Goal: Obtain resource: Obtain resource

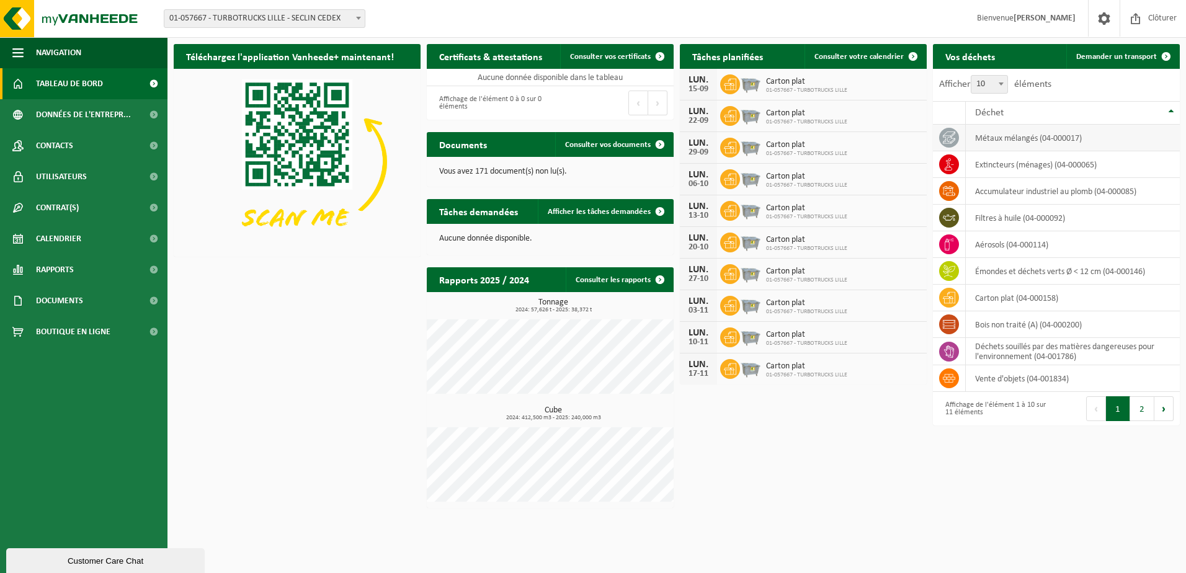
click at [990, 142] on td "métaux mélangés (04-000017)" at bounding box center [1073, 138] width 214 height 27
click at [949, 140] on icon at bounding box center [949, 138] width 12 height 12
click at [1045, 140] on td "métaux mélangés (04-000017)" at bounding box center [1073, 138] width 214 height 27
click at [1002, 163] on td "extincteurs (ménages) (04-000065)" at bounding box center [1073, 164] width 214 height 27
click at [1009, 197] on td "accumulateur industriel au plomb (04-000085)" at bounding box center [1073, 191] width 214 height 27
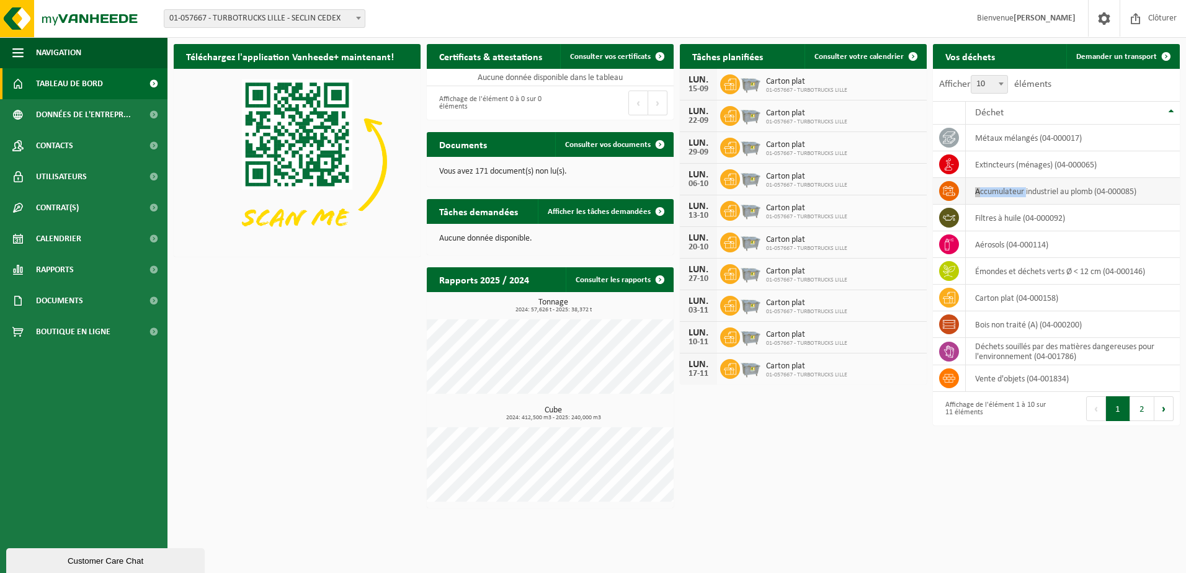
click at [1009, 197] on td "accumulateur industriel au plomb (04-000085)" at bounding box center [1073, 191] width 214 height 27
click at [947, 194] on icon at bounding box center [949, 191] width 12 height 12
click at [646, 53] on span "Consulter vos certificats" at bounding box center [610, 57] width 81 height 8
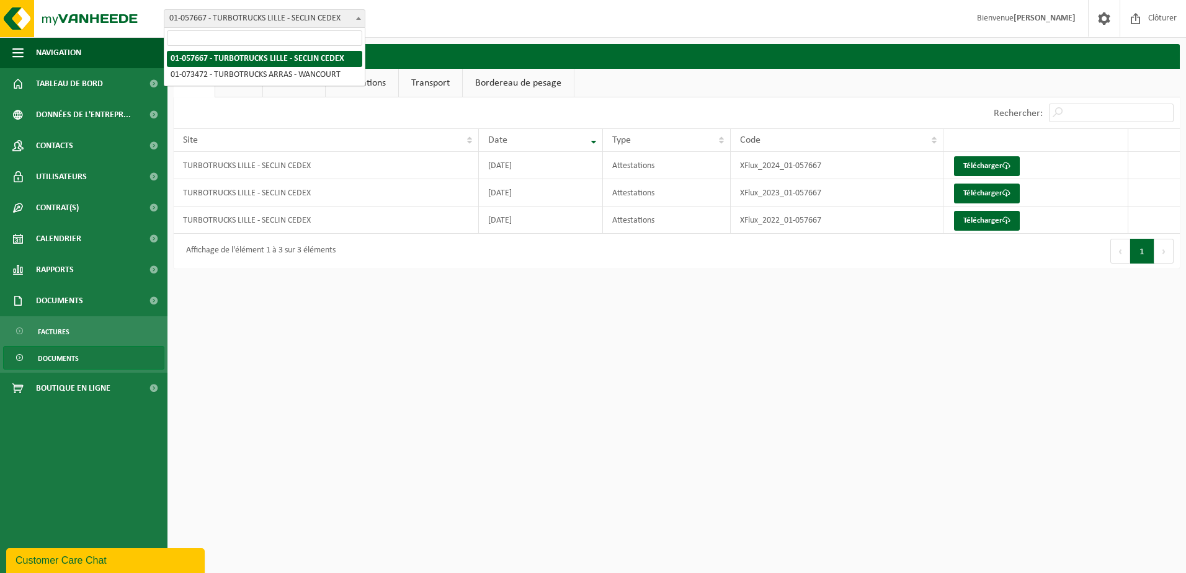
click at [293, 11] on span "01-057667 - TURBOTRUCKS LILLE - SECLIN CEDEX" at bounding box center [264, 18] width 200 height 17
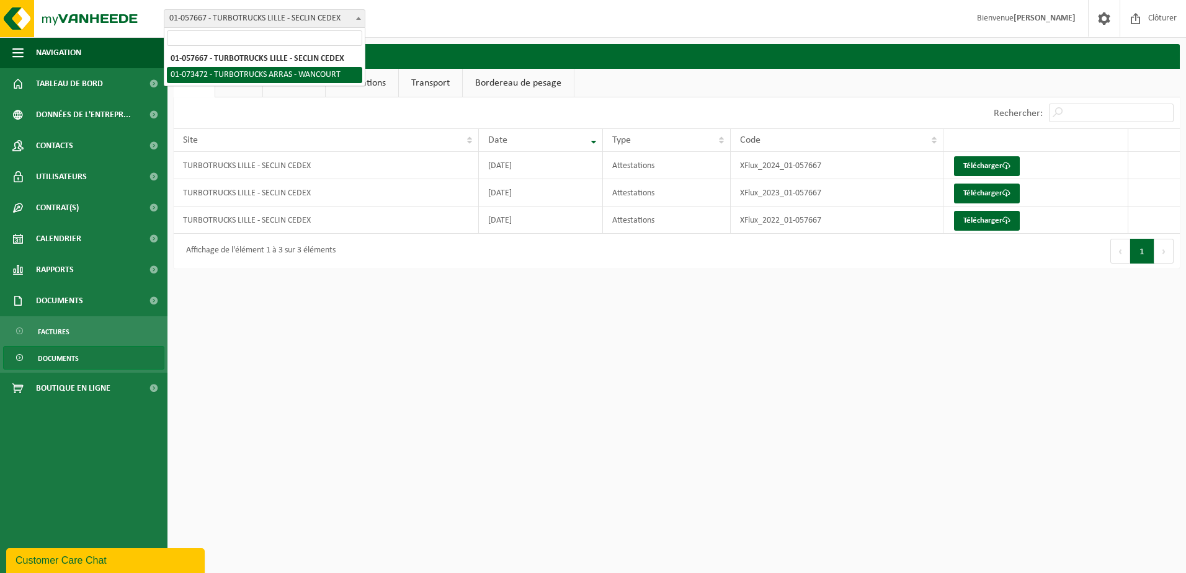
select select "31894"
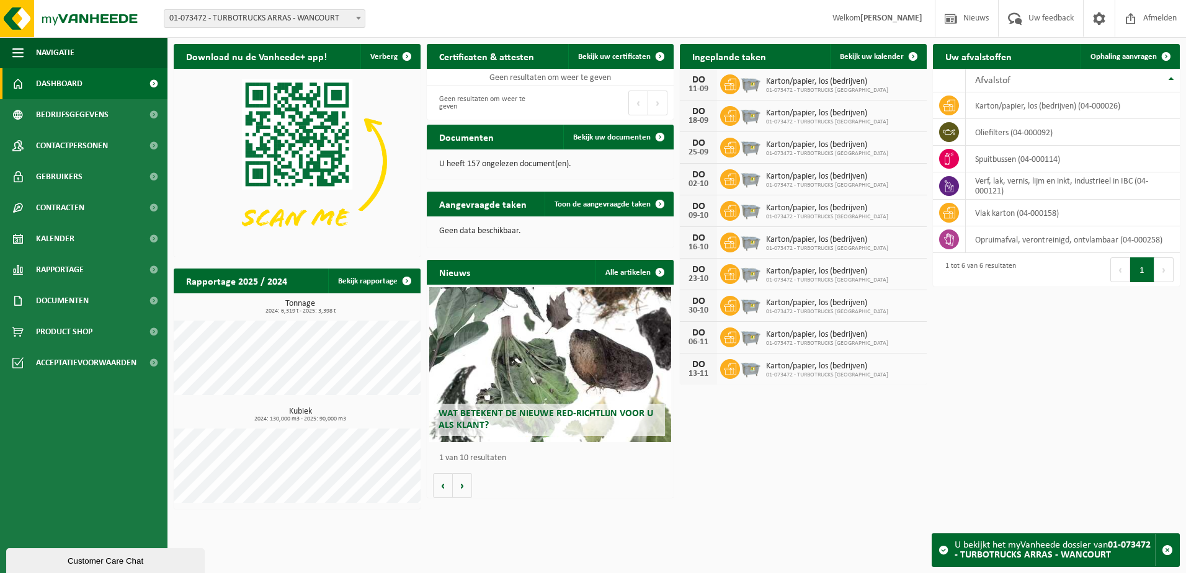
click at [232, 19] on span "01-073472 - TURBOTRUCKS ARRAS - WANCOURT" at bounding box center [264, 18] width 200 height 17
select select "31069"
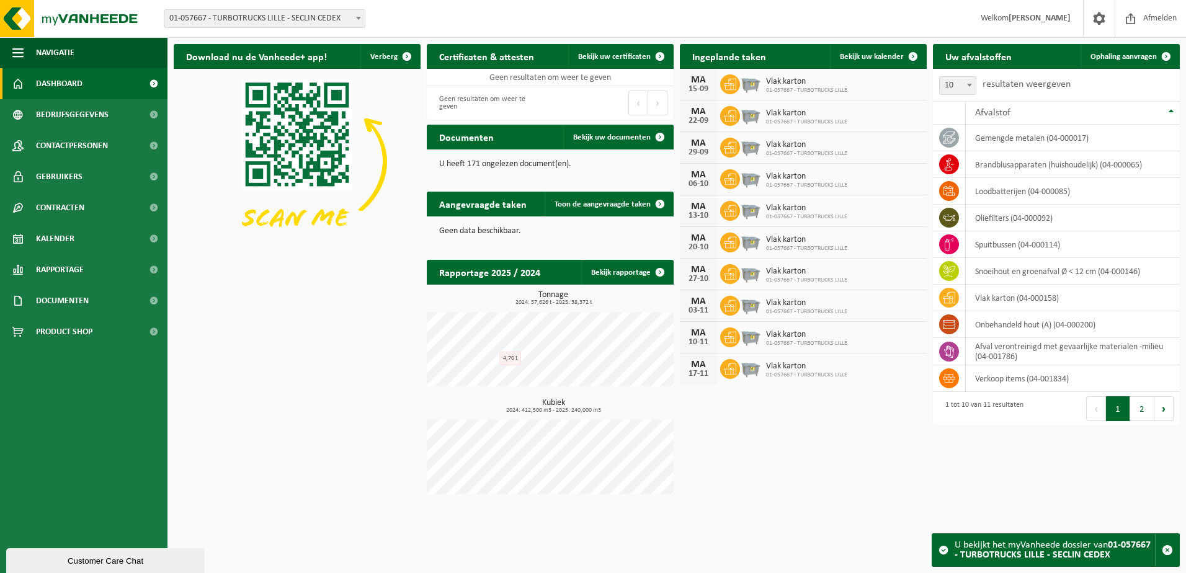
click at [123, 87] on link "Dashboard" at bounding box center [83, 83] width 167 height 31
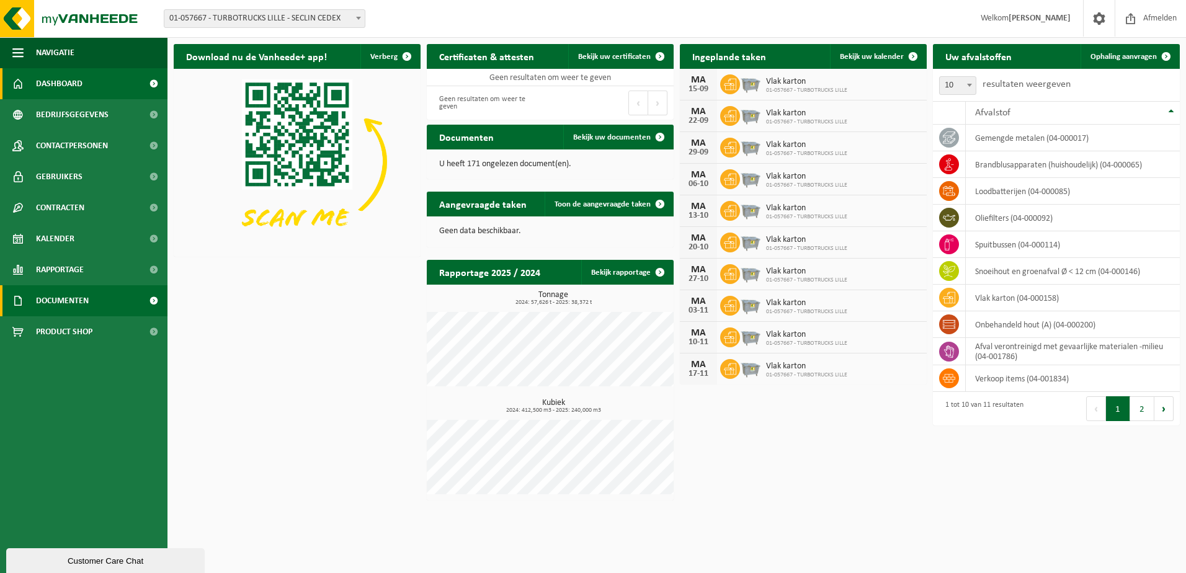
click at [152, 303] on span at bounding box center [154, 300] width 28 height 31
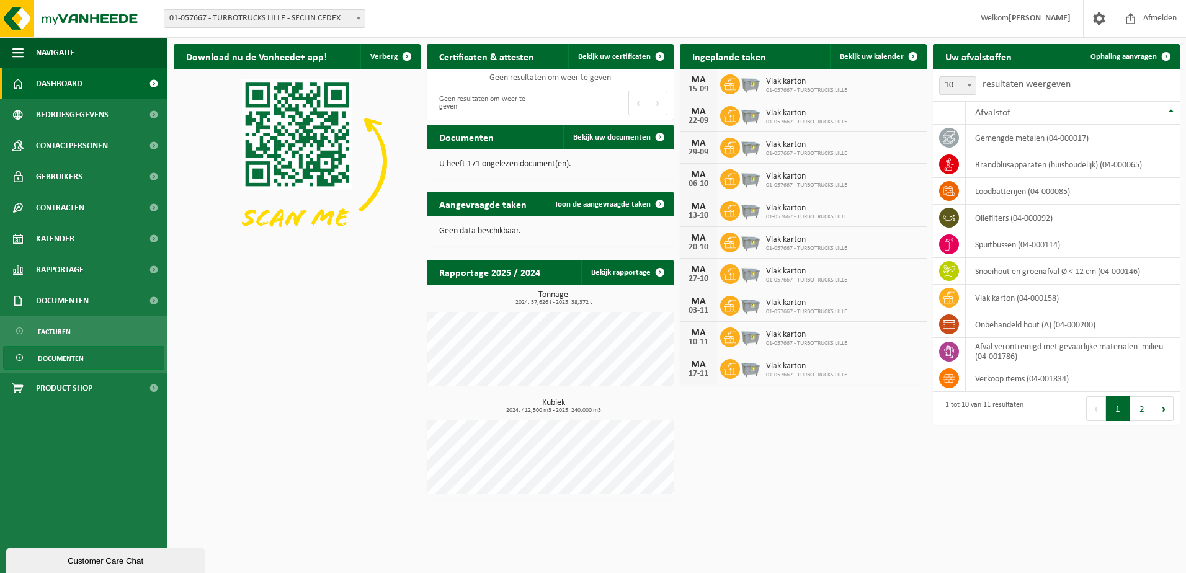
click at [74, 358] on span "Documenten" at bounding box center [61, 359] width 46 height 24
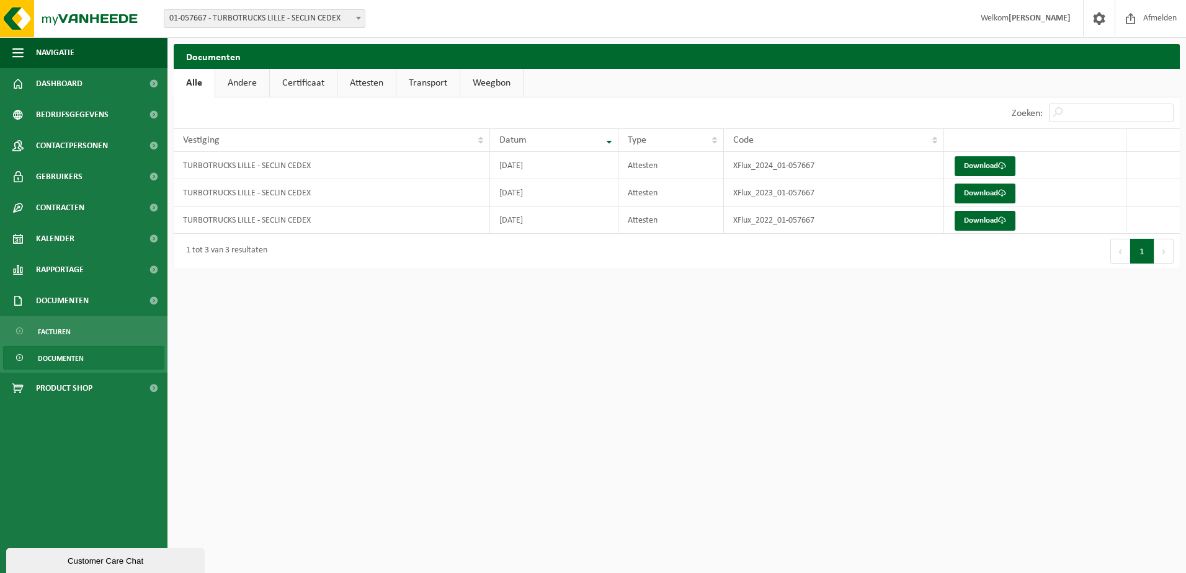
click at [325, 30] on div "Vestiging: 01-057667 - TURBOTRUCKS LILLE - SECLIN CEDEX 01-073472 - TURBOTRUCKS…" at bounding box center [593, 19] width 1186 height 38
click at [324, 22] on span "01-057667 - TURBOTRUCKS LILLE - SECLIN CEDEX" at bounding box center [264, 18] width 200 height 17
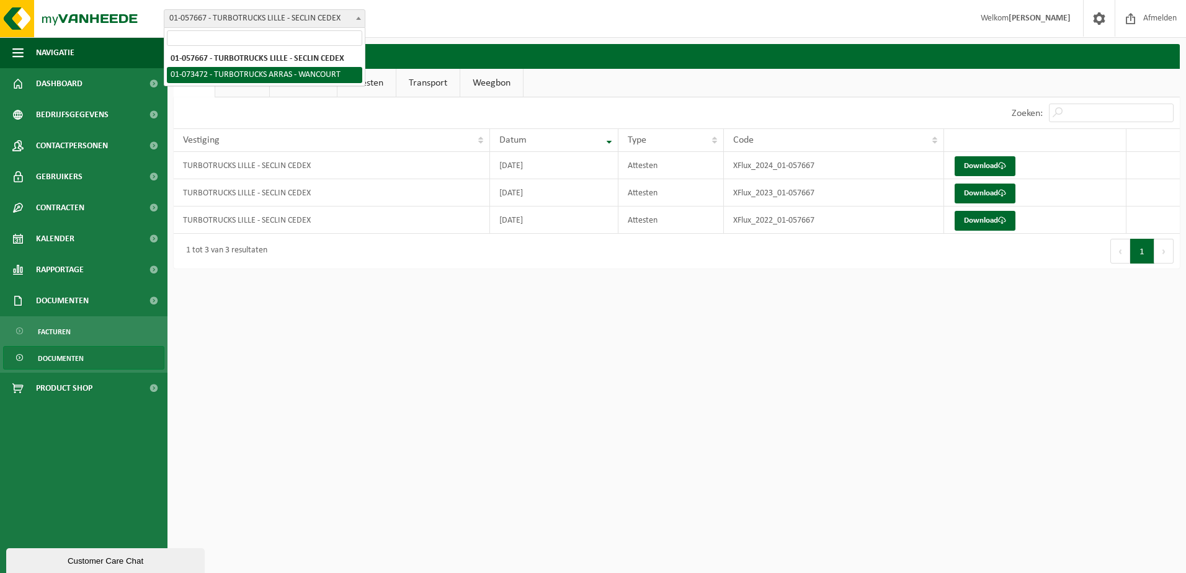
select select "31894"
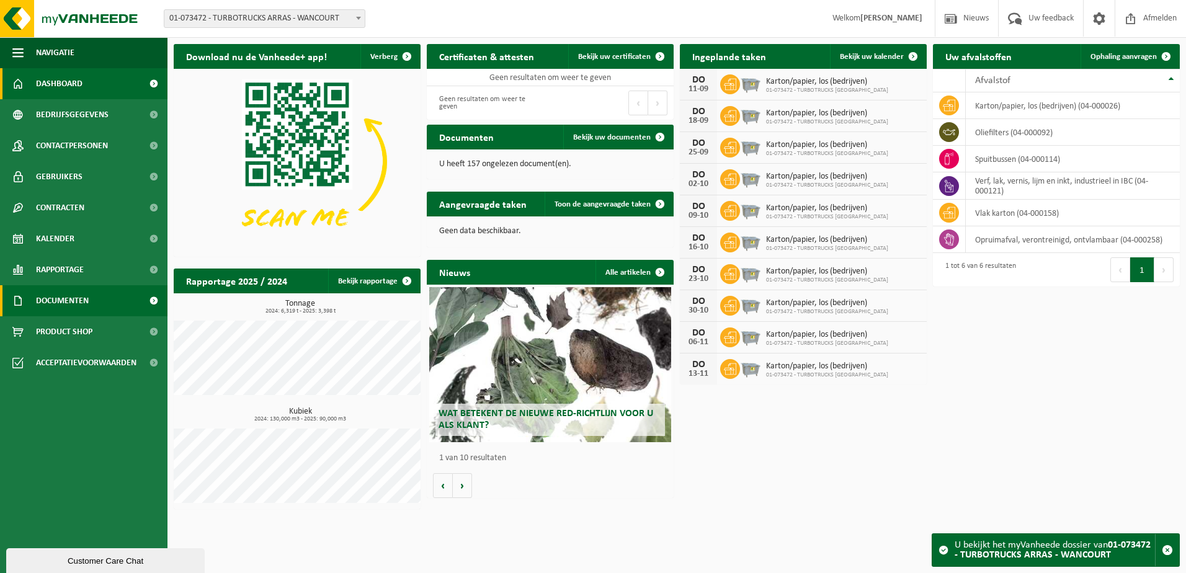
click at [130, 298] on link "Documenten" at bounding box center [83, 300] width 167 height 31
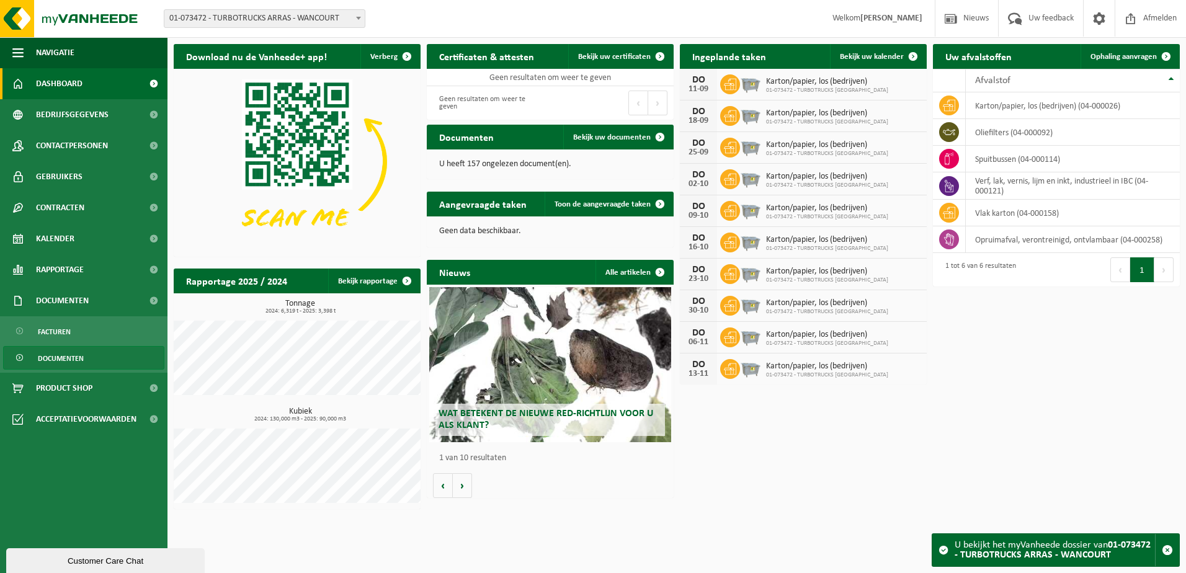
click at [79, 350] on span "Documenten" at bounding box center [61, 359] width 46 height 24
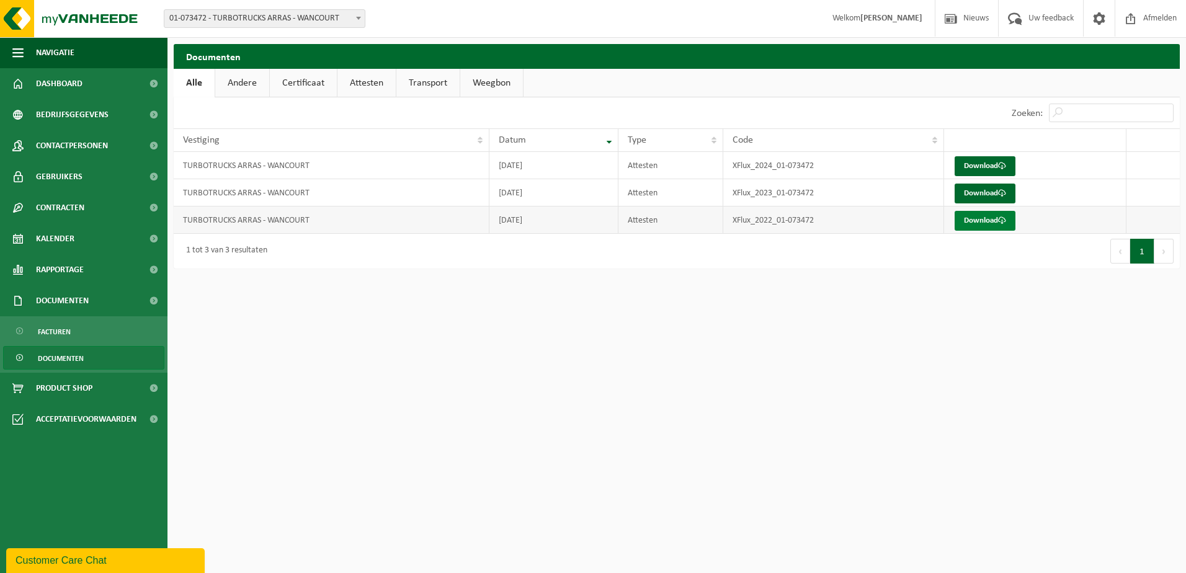
click at [966, 220] on link "Download" at bounding box center [985, 221] width 61 height 20
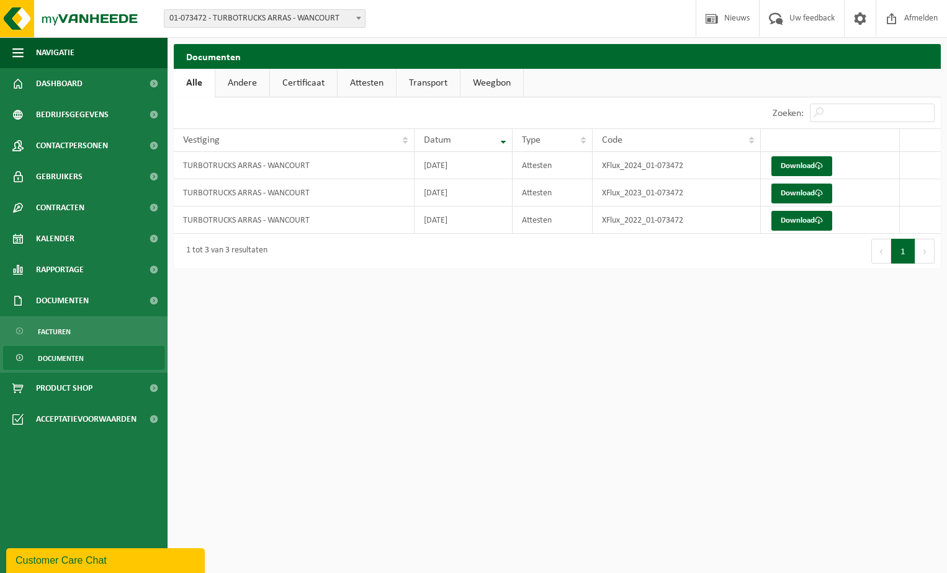
click at [70, 359] on span "Documenten" at bounding box center [61, 359] width 46 height 24
click at [85, 295] on span "Documenten" at bounding box center [62, 300] width 53 height 31
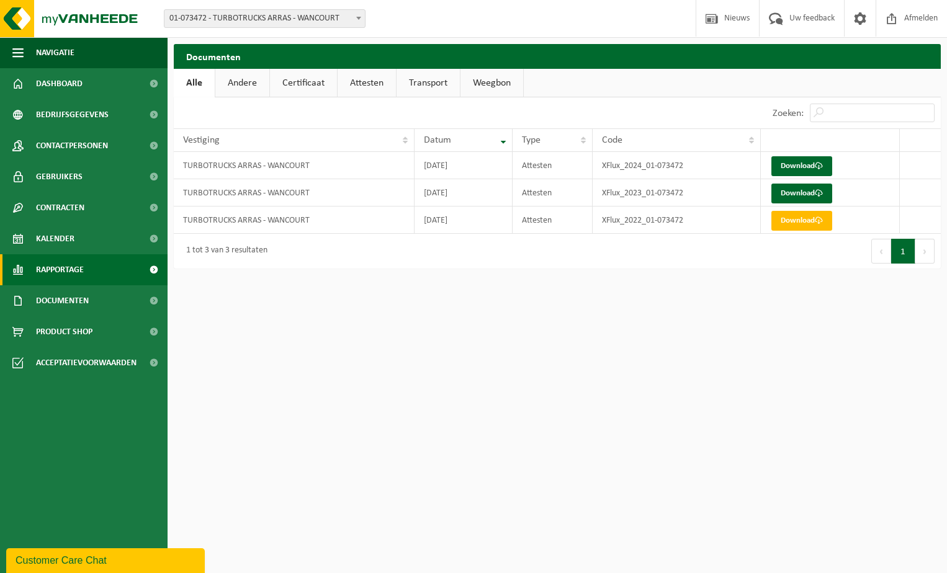
click at [99, 268] on link "Rapportage" at bounding box center [83, 269] width 167 height 31
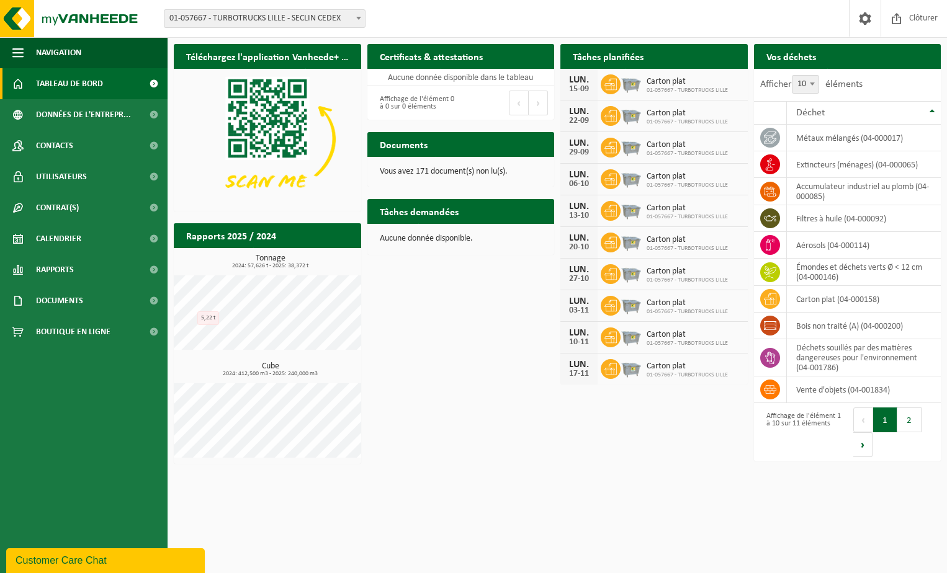
click at [154, 84] on span at bounding box center [154, 83] width 28 height 31
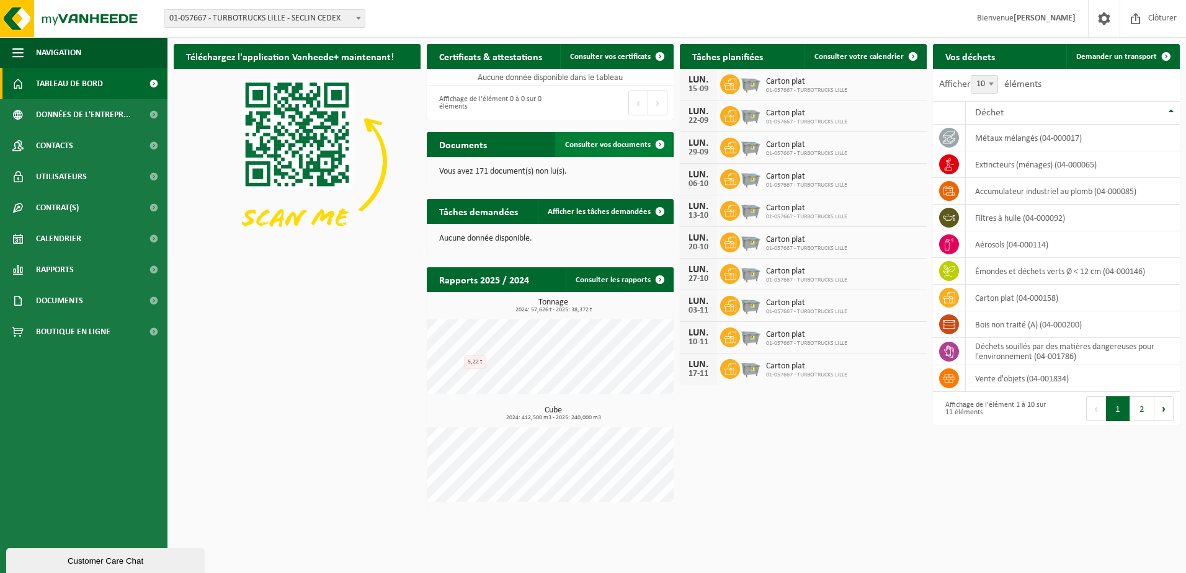
click at [603, 144] on span "Consulter vos documents" at bounding box center [608, 145] width 86 height 8
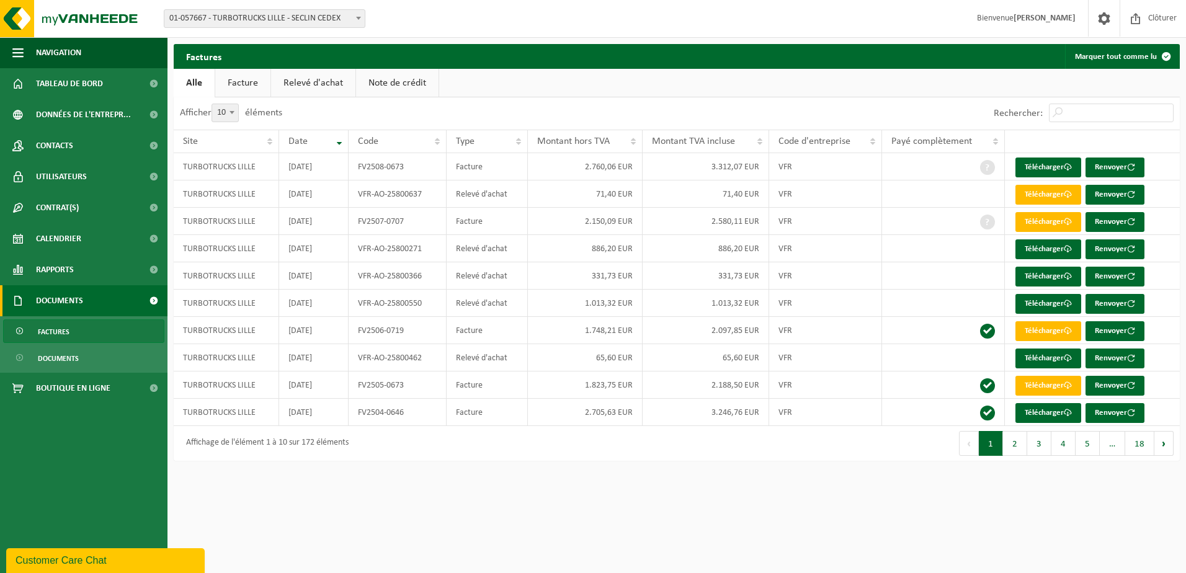
click at [132, 306] on link "Documents" at bounding box center [83, 300] width 167 height 31
click at [148, 300] on span at bounding box center [154, 300] width 28 height 31
click at [301, 18] on span "01-057667 - TURBOTRUCKS LILLE - SECLIN CEDEX" at bounding box center [264, 18] width 200 height 17
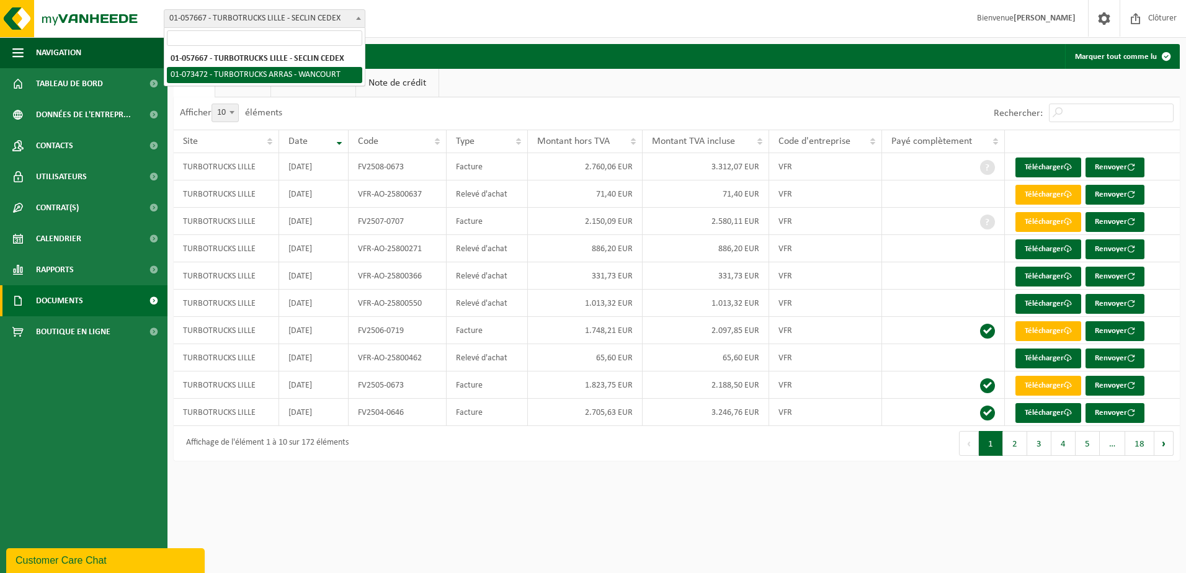
select select "31894"
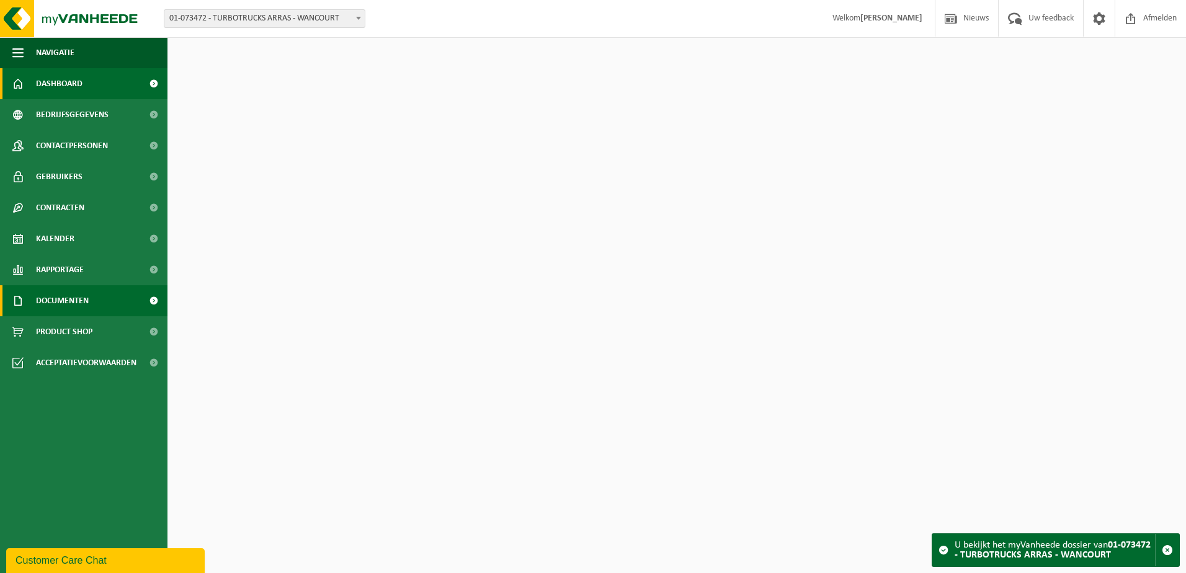
click at [136, 298] on link "Documenten" at bounding box center [83, 300] width 167 height 31
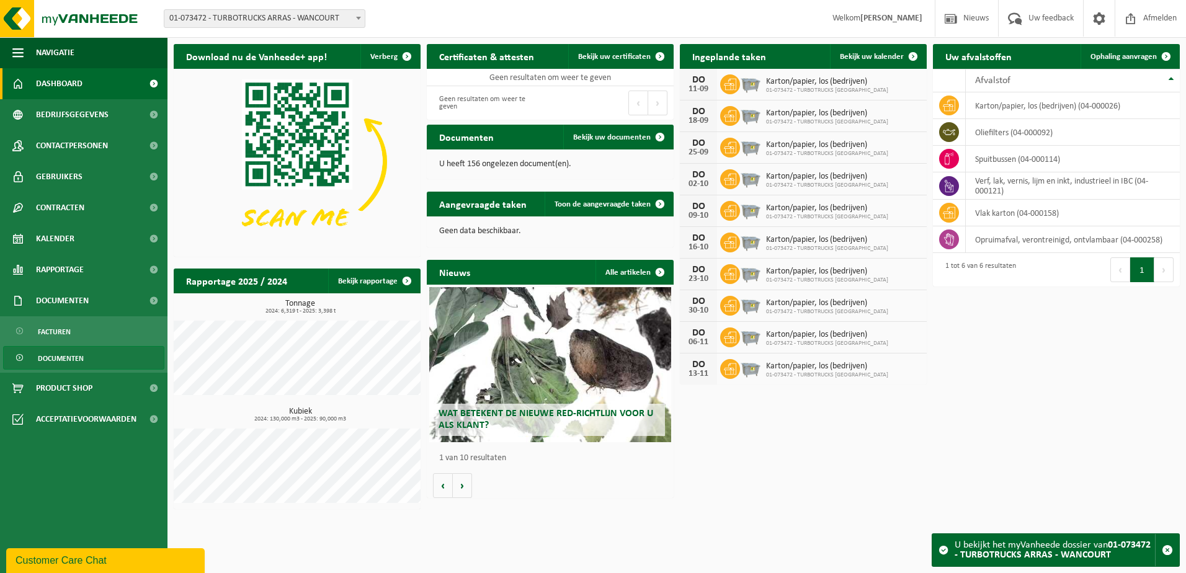
click at [103, 352] on link "Documenten" at bounding box center [83, 358] width 161 height 24
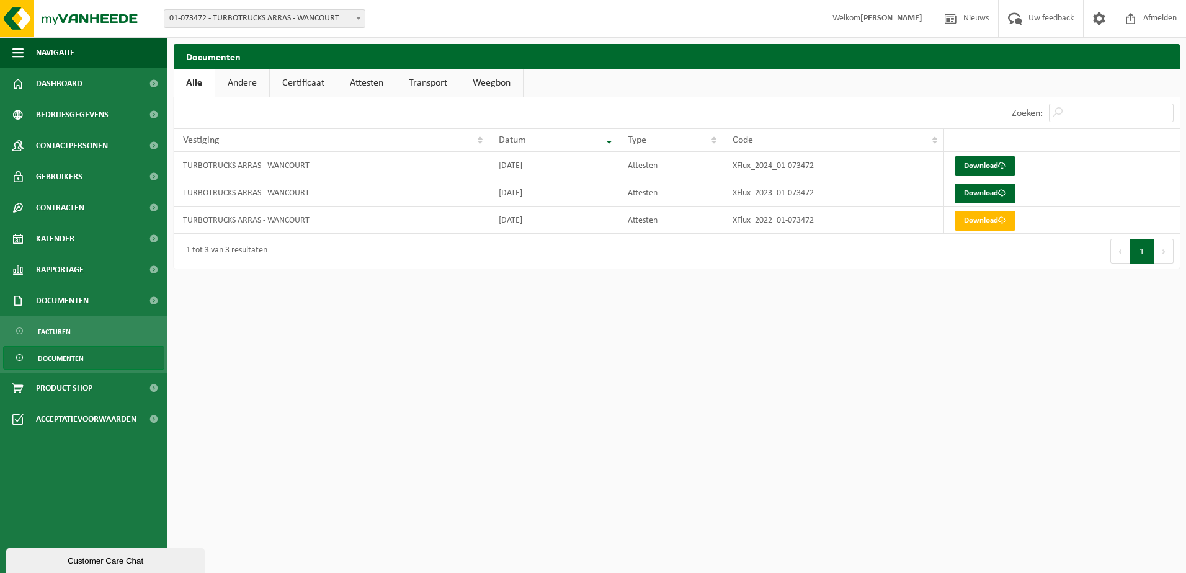
click at [66, 354] on span "Documenten" at bounding box center [61, 359] width 46 height 24
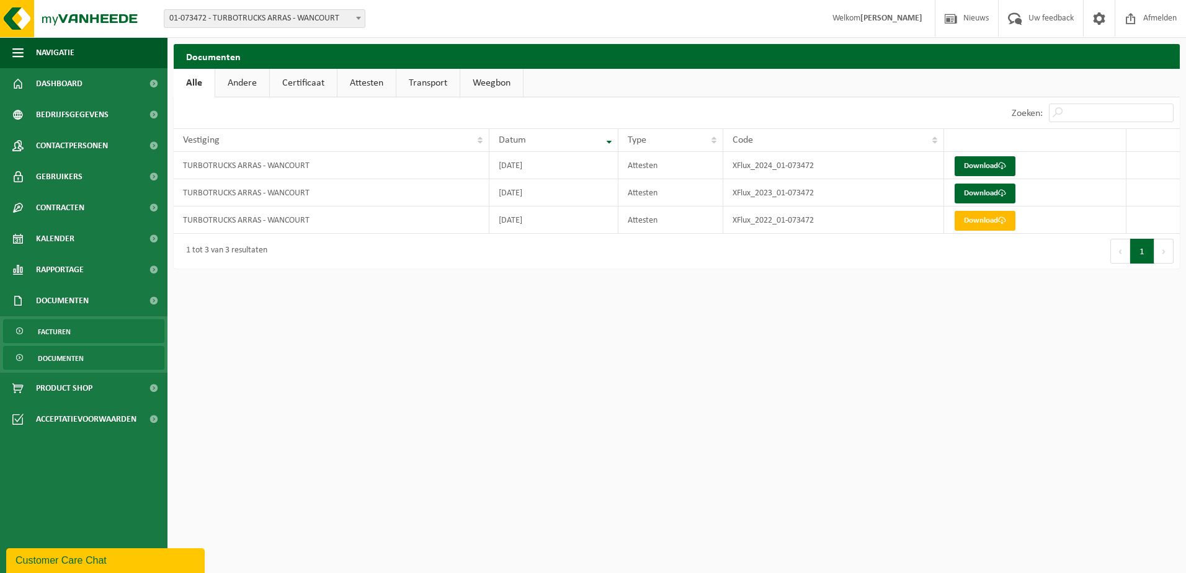
click at [84, 325] on link "Facturen" at bounding box center [83, 331] width 161 height 24
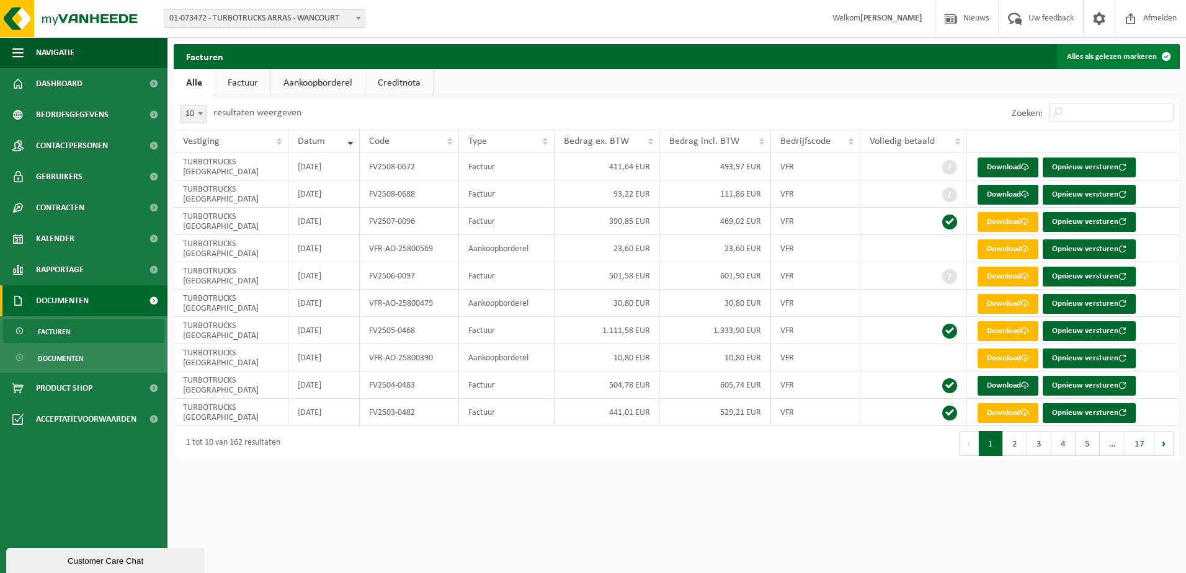
click at [1166, 56] on span at bounding box center [1166, 56] width 25 height 25
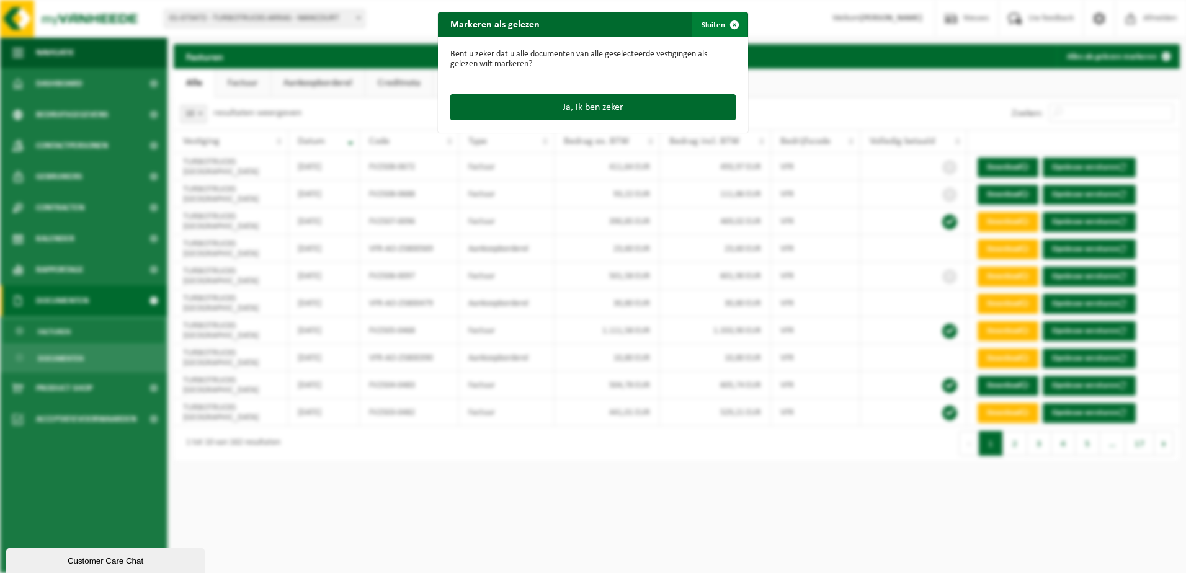
click at [722, 21] on span "button" at bounding box center [734, 24] width 25 height 25
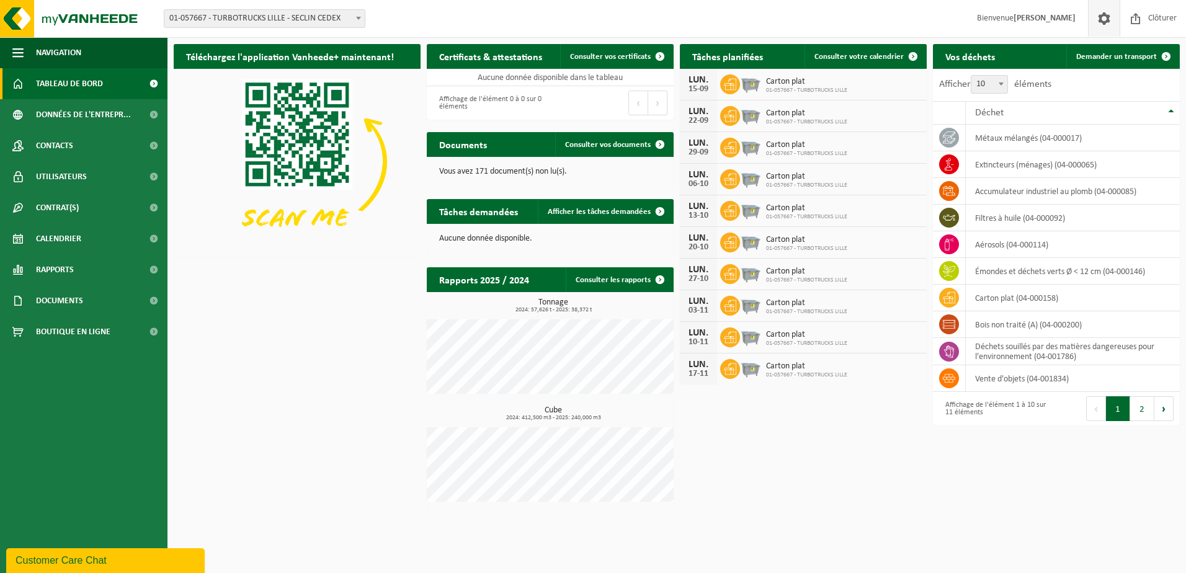
click at [1096, 15] on span at bounding box center [1104, 18] width 19 height 37
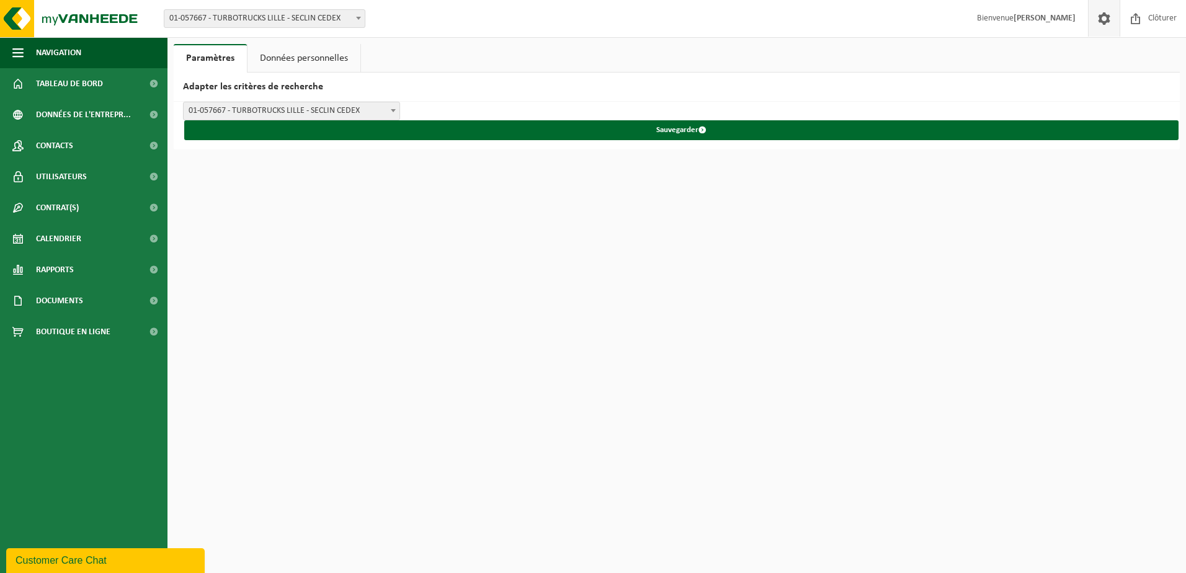
click at [287, 55] on link "Données personnelles" at bounding box center [304, 58] width 113 height 29
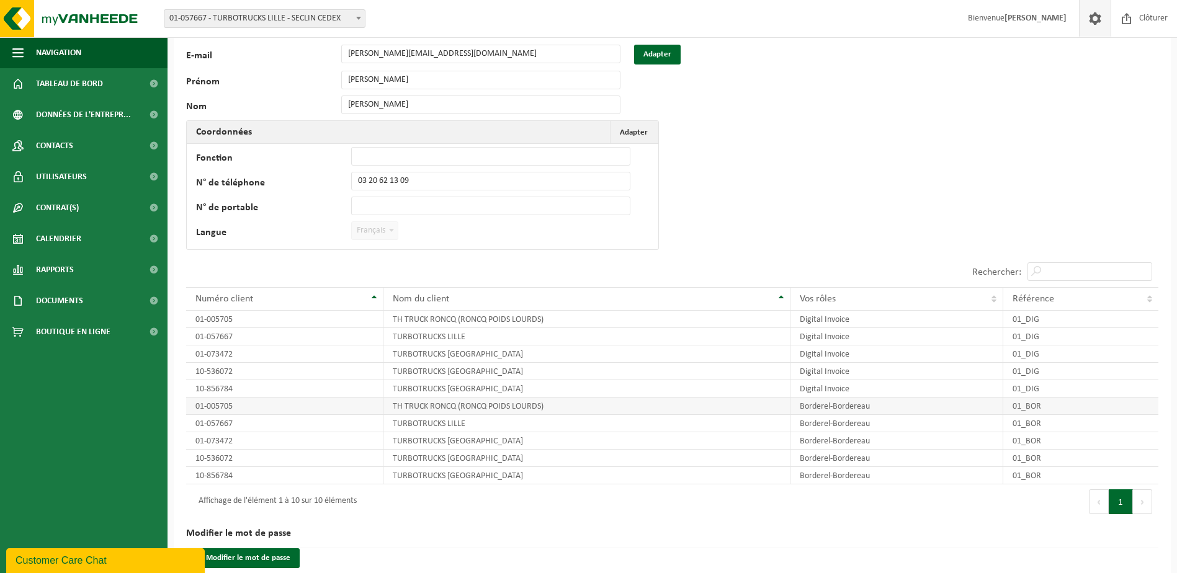
scroll to position [62, 0]
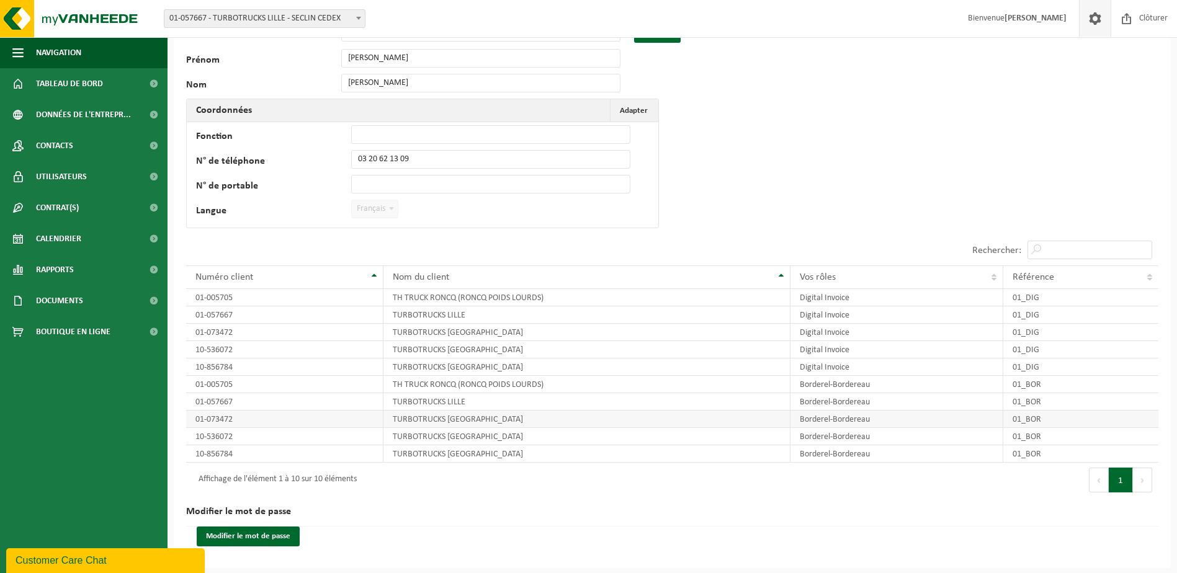
click at [1060, 419] on td "01_BOR" at bounding box center [1080, 419] width 155 height 17
click at [216, 420] on td "01-073472" at bounding box center [284, 419] width 197 height 17
click at [481, 419] on td "TURBOTRUCKS [GEOGRAPHIC_DATA]" at bounding box center [586, 419] width 407 height 17
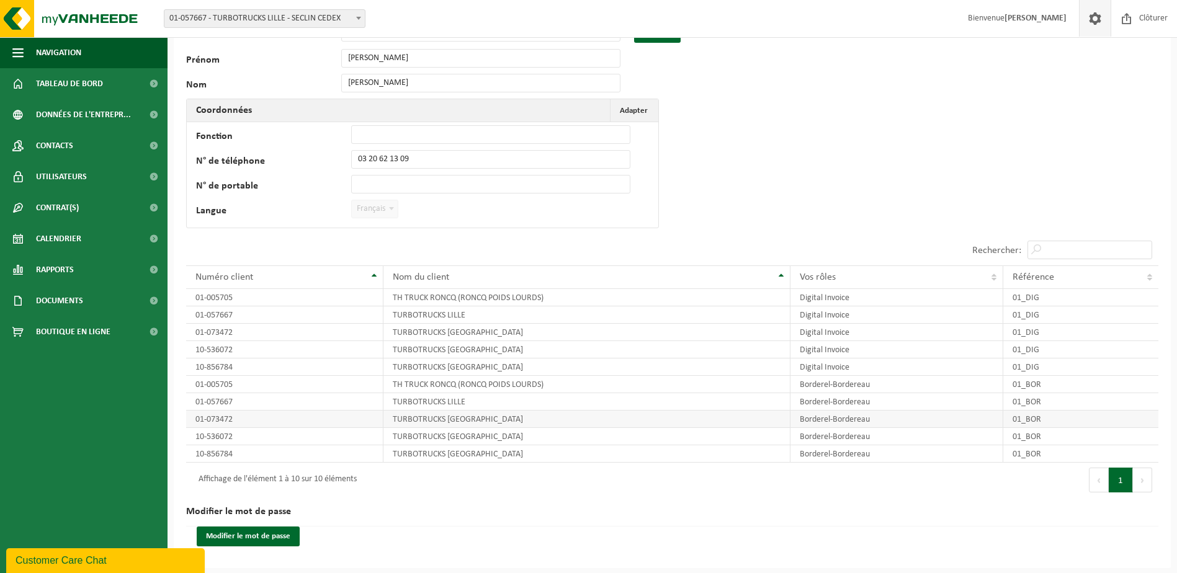
click at [879, 420] on td "Borderel-Bordereau" at bounding box center [896, 419] width 213 height 17
click at [1050, 419] on td "01_BOR" at bounding box center [1080, 419] width 155 height 17
click at [417, 418] on td "TURBOTRUCKS [GEOGRAPHIC_DATA]" at bounding box center [586, 419] width 407 height 17
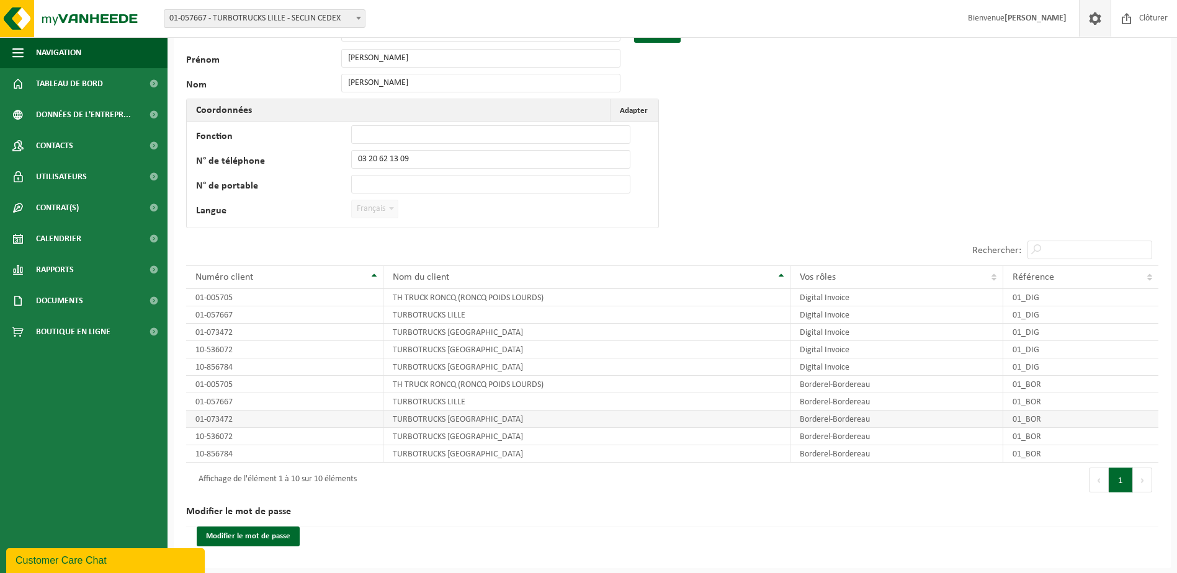
drag, startPoint x: 417, startPoint y: 419, endPoint x: 328, endPoint y: 427, distance: 89.7
click at [328, 427] on td "01-073472" at bounding box center [284, 419] width 197 height 17
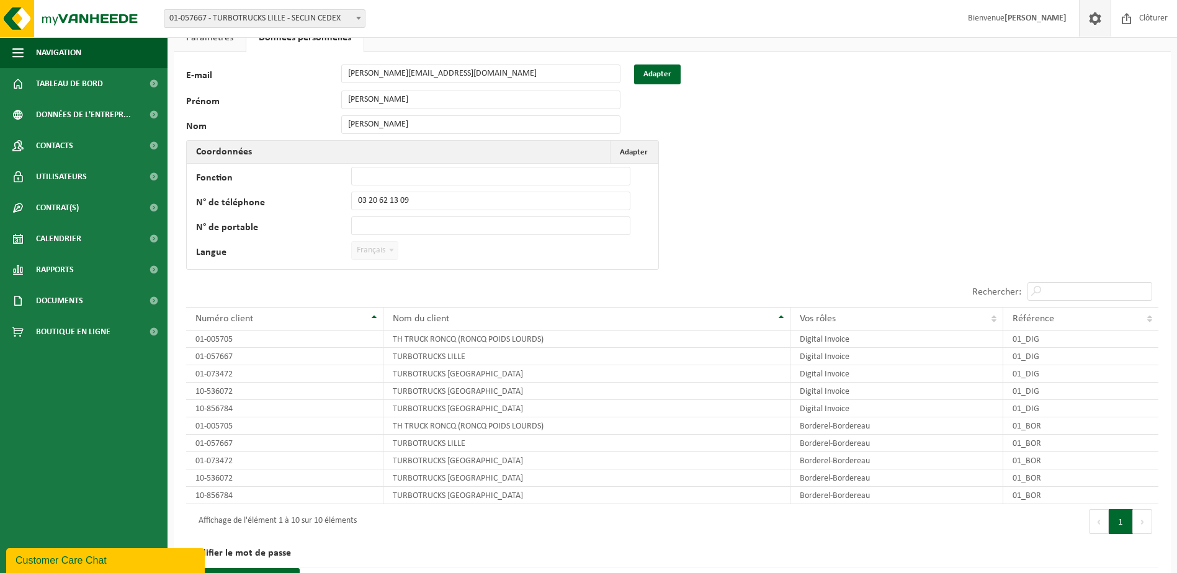
scroll to position [0, 0]
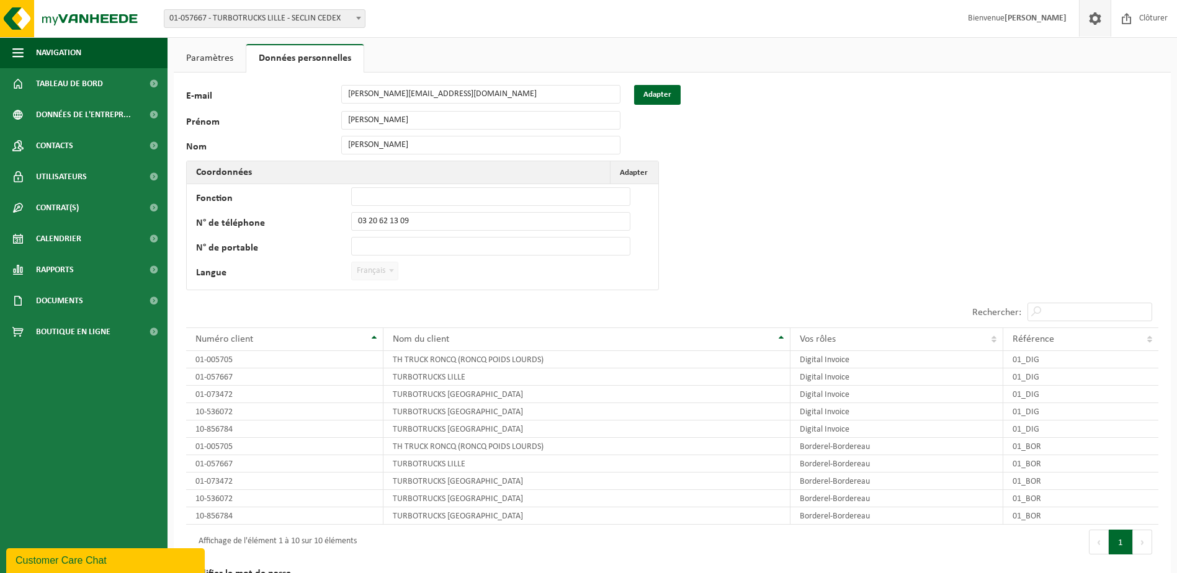
click at [208, 58] on link "Paramètres" at bounding box center [210, 58] width 72 height 29
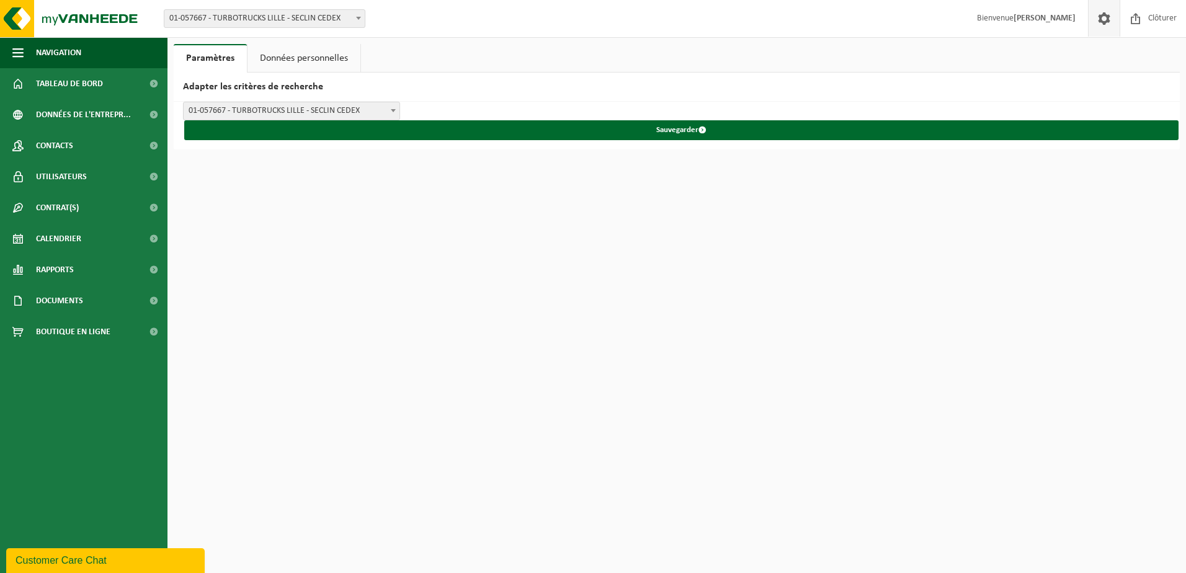
click at [314, 59] on link "Données personnelles" at bounding box center [304, 58] width 113 height 29
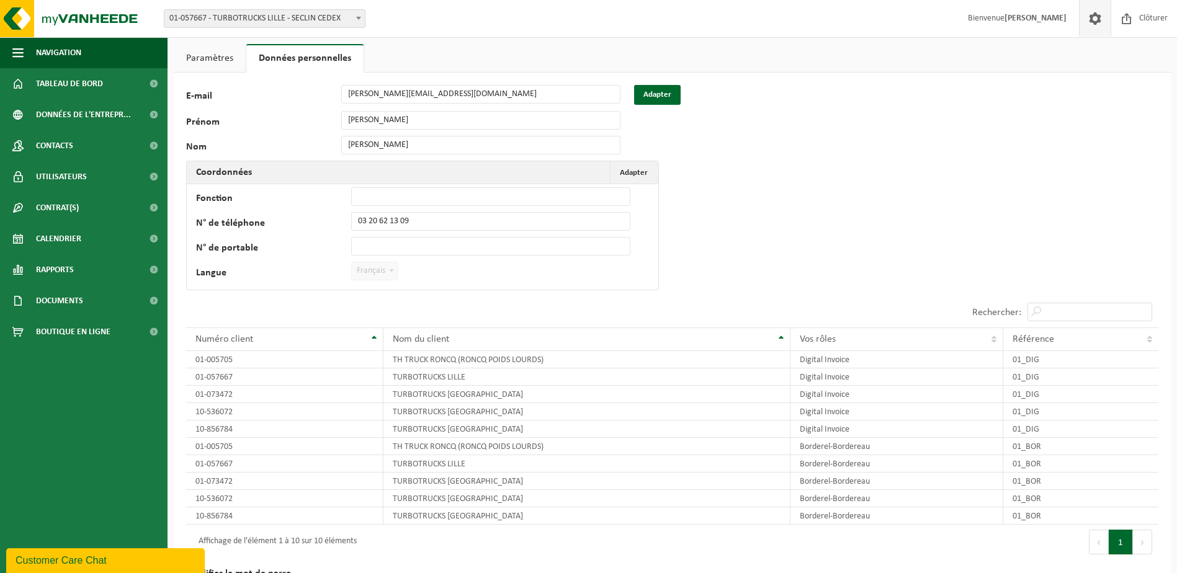
click at [1099, 17] on span at bounding box center [1095, 18] width 19 height 37
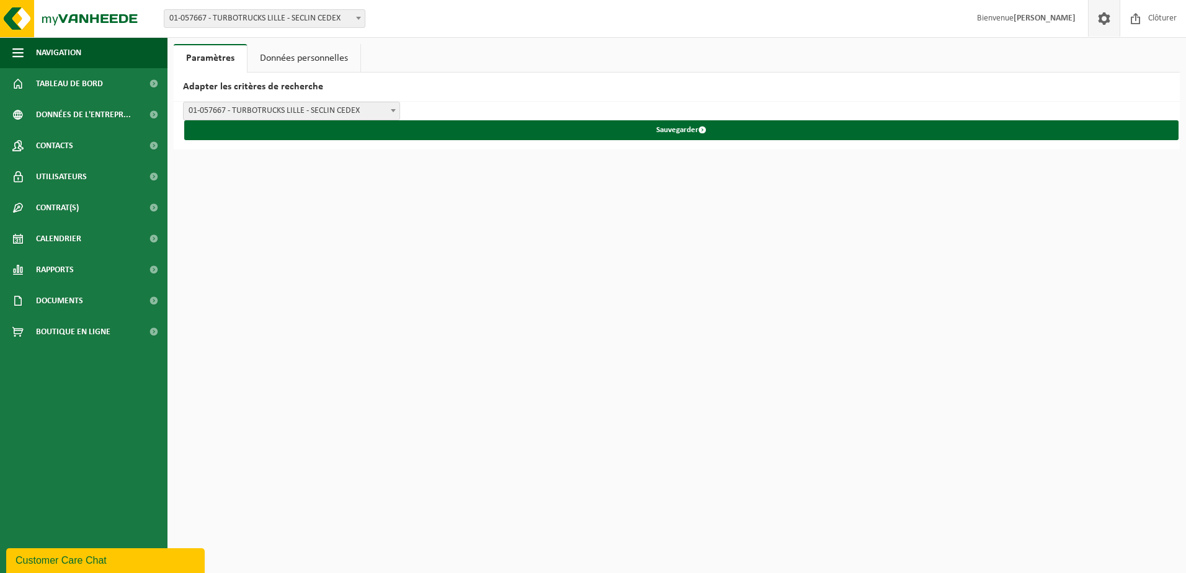
click at [318, 47] on link "Données personnelles" at bounding box center [304, 58] width 113 height 29
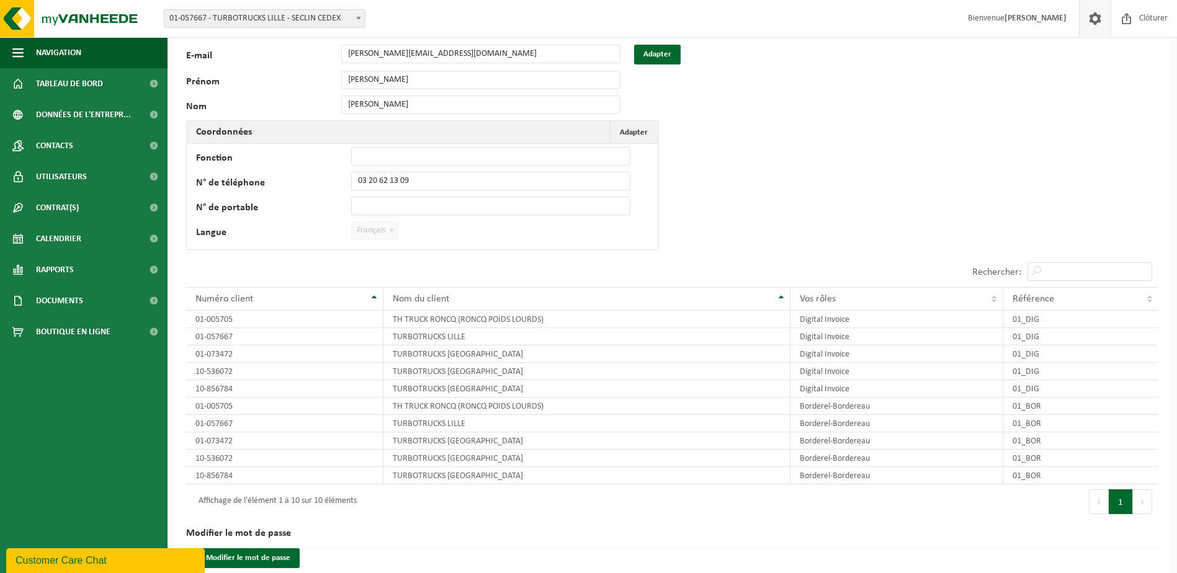
scroll to position [62, 0]
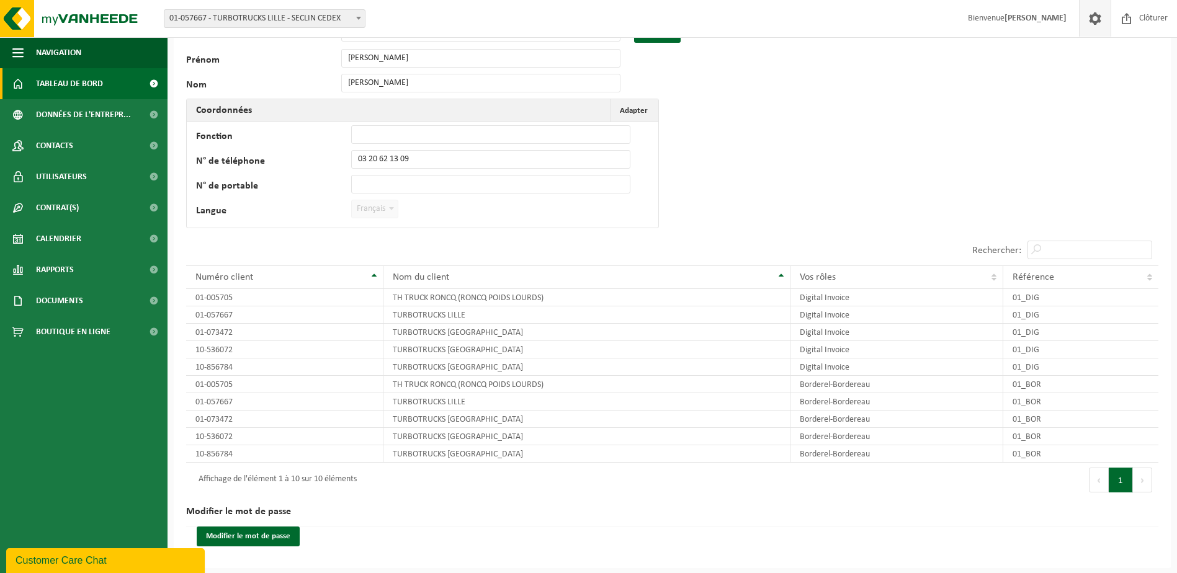
click at [70, 83] on span "Tableau de bord" at bounding box center [69, 83] width 67 height 31
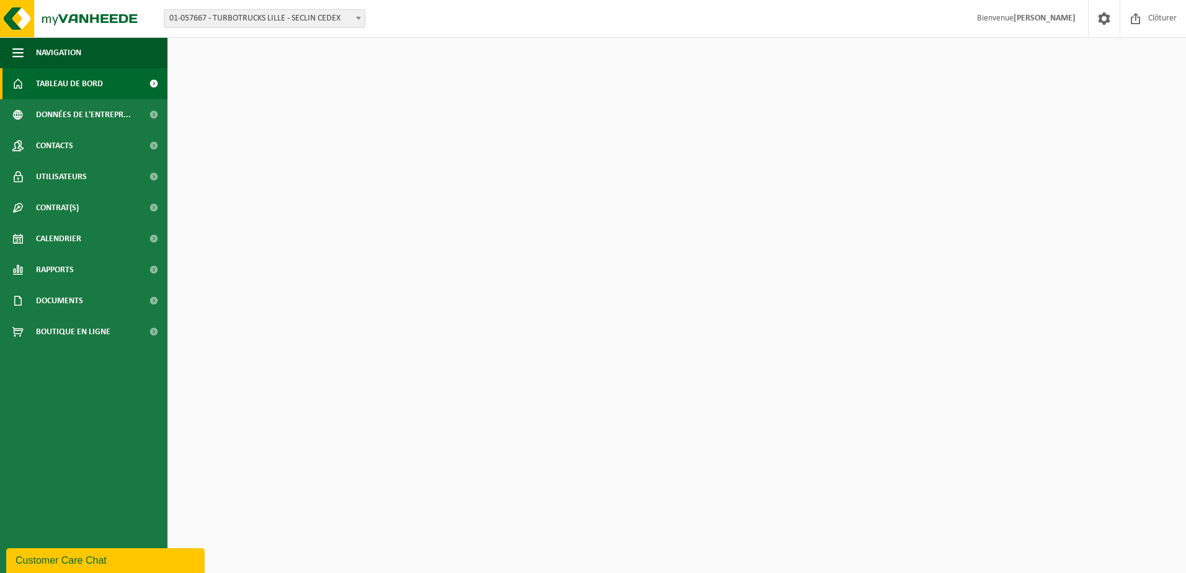
click at [323, 21] on span "01-057667 - TURBOTRUCKS LILLE - SECLIN CEDEX" at bounding box center [264, 18] width 200 height 17
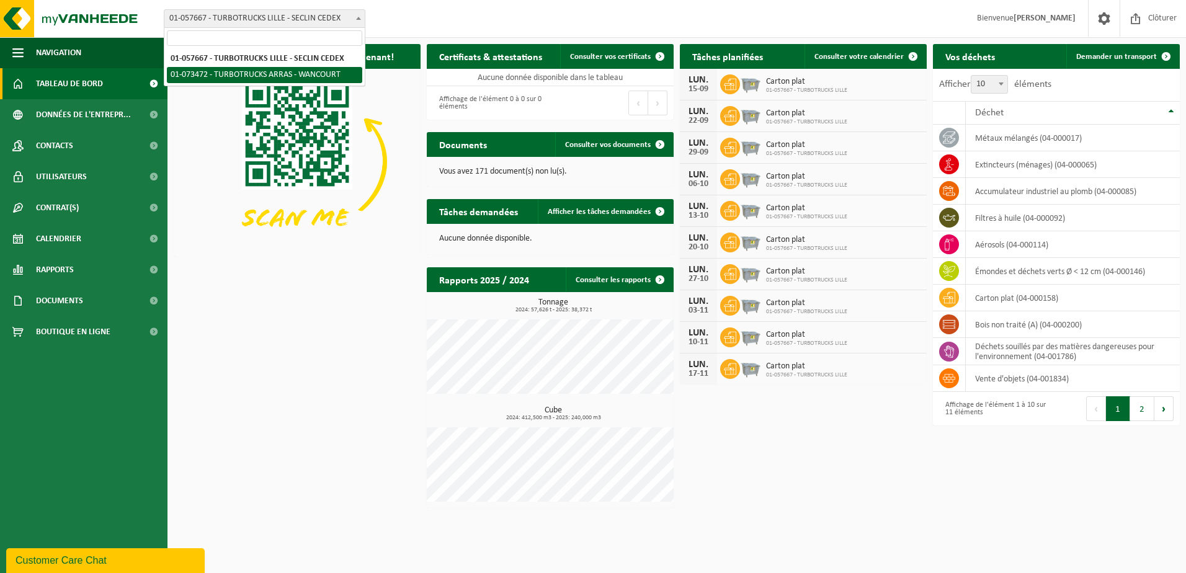
click at [233, 350] on div "Téléchargez l'application Vanheede+ maintenant! Cachez Certificats & attestatio…" at bounding box center [677, 276] width 1012 height 476
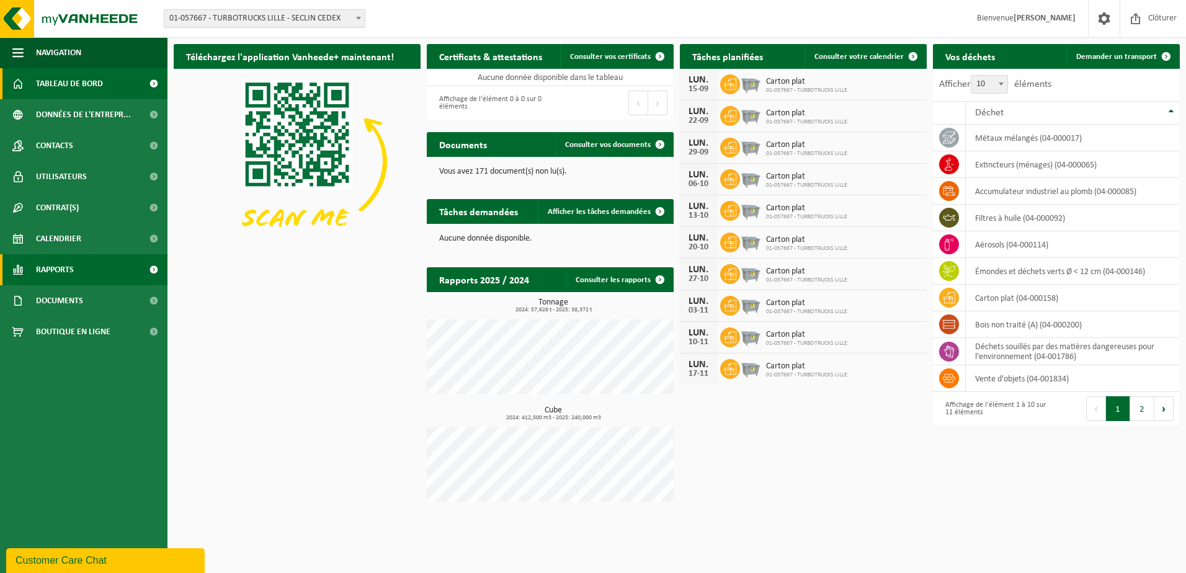
click at [74, 269] on link "Rapports" at bounding box center [83, 269] width 167 height 31
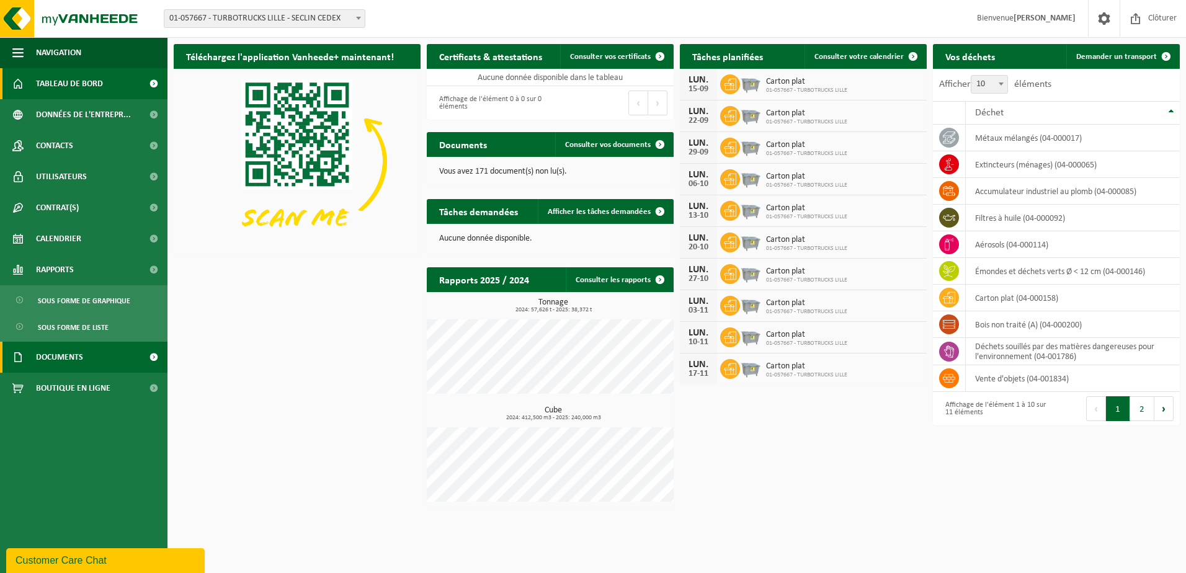
click at [69, 355] on span "Documents" at bounding box center [59, 357] width 47 height 31
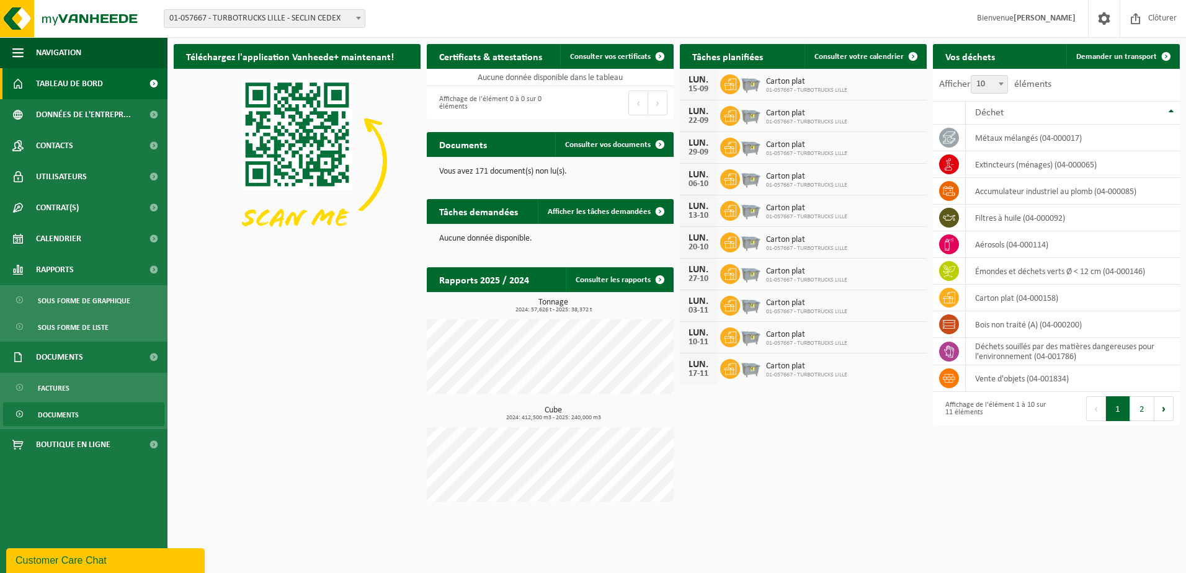
click at [67, 414] on span "Documents" at bounding box center [58, 415] width 41 height 24
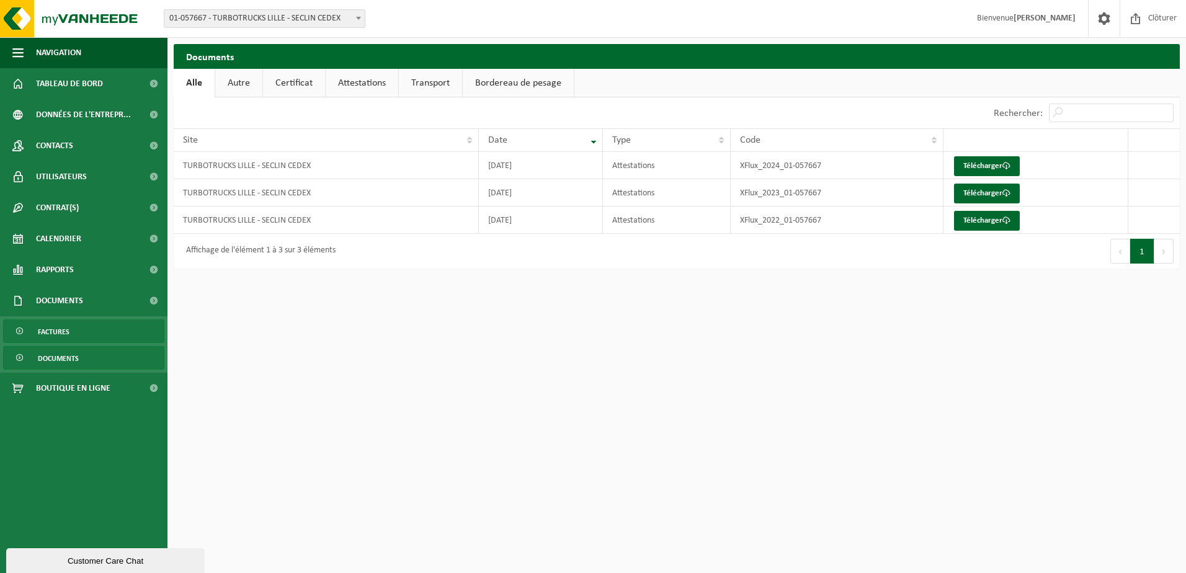
click at [61, 336] on span "Factures" at bounding box center [54, 332] width 32 height 24
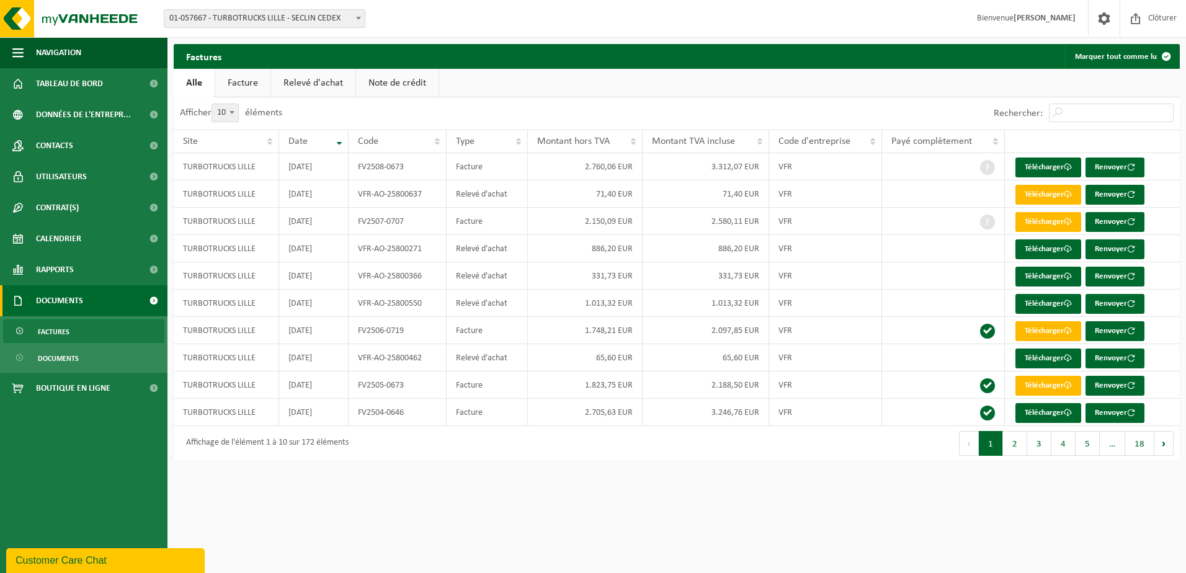
click at [84, 329] on link "Factures" at bounding box center [83, 331] width 161 height 24
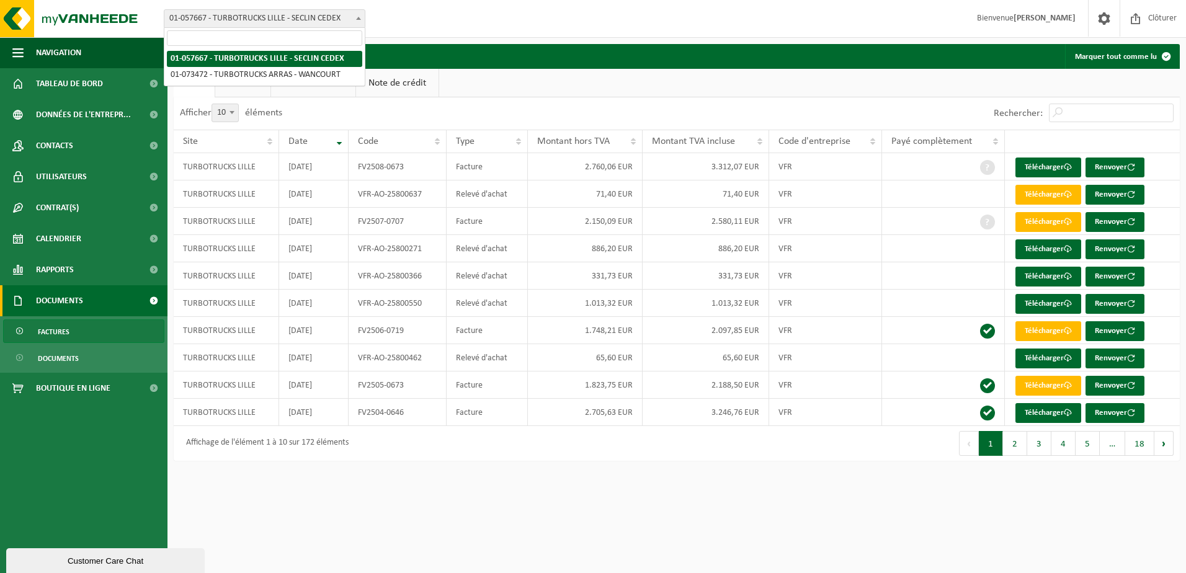
click at [285, 17] on span "01-057667 - TURBOTRUCKS LILLE - SECLIN CEDEX" at bounding box center [264, 18] width 200 height 17
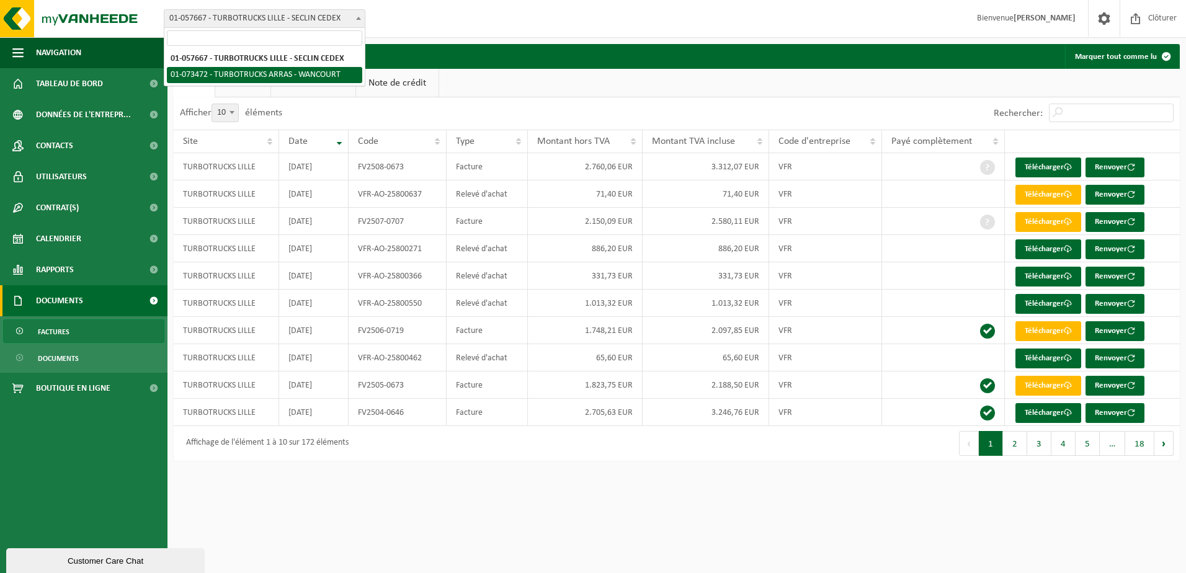
select select "31894"
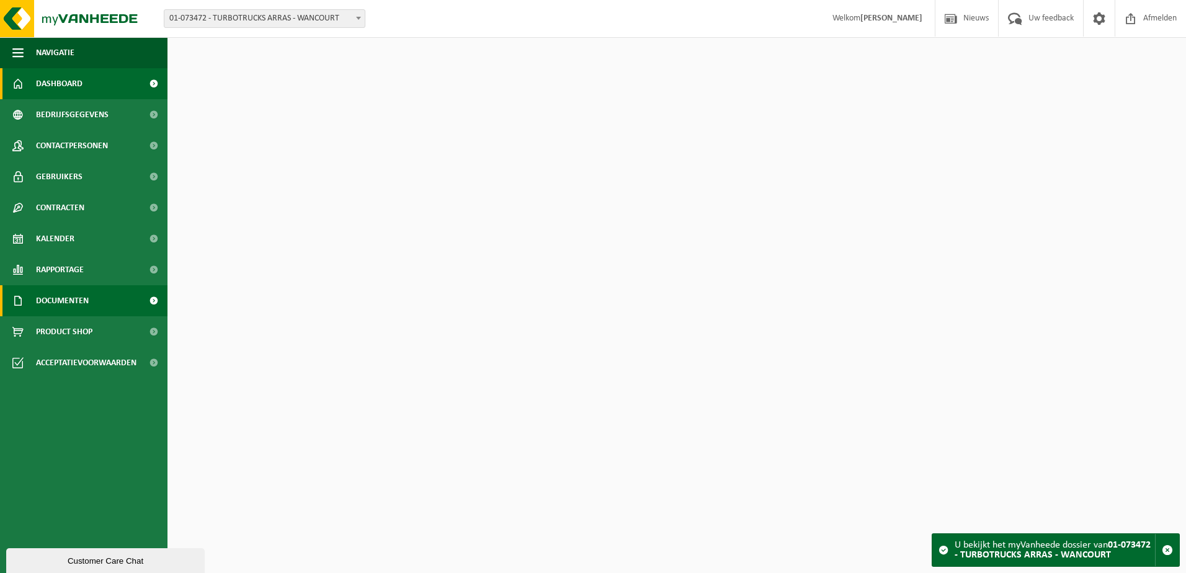
click at [104, 301] on link "Documenten" at bounding box center [83, 300] width 167 height 31
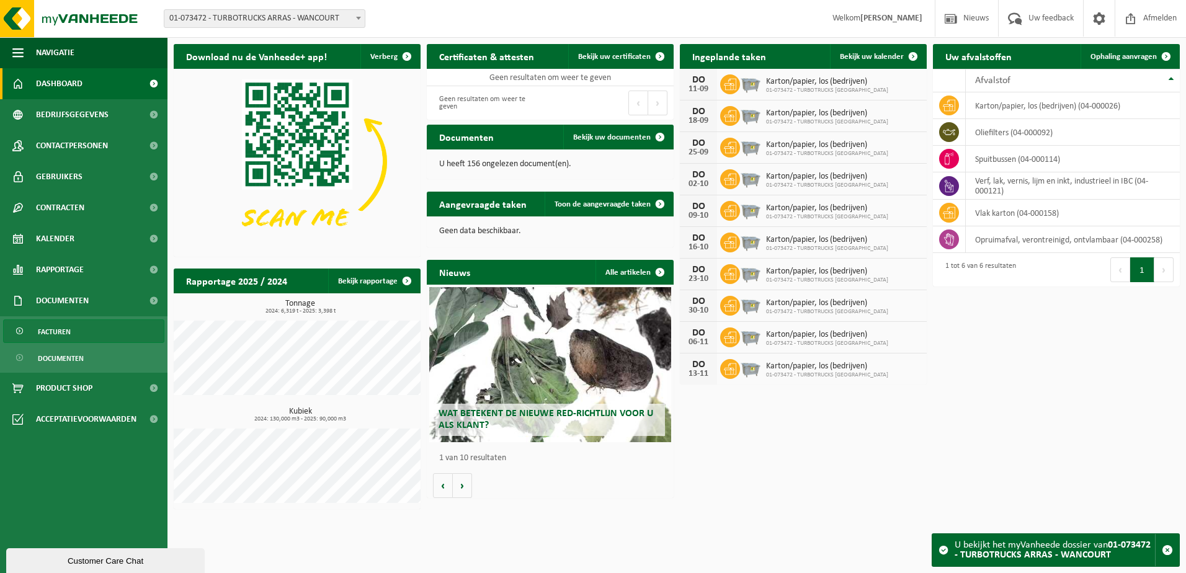
click at [86, 334] on link "Facturen" at bounding box center [83, 331] width 161 height 24
